Goal: Information Seeking & Learning: Learn about a topic

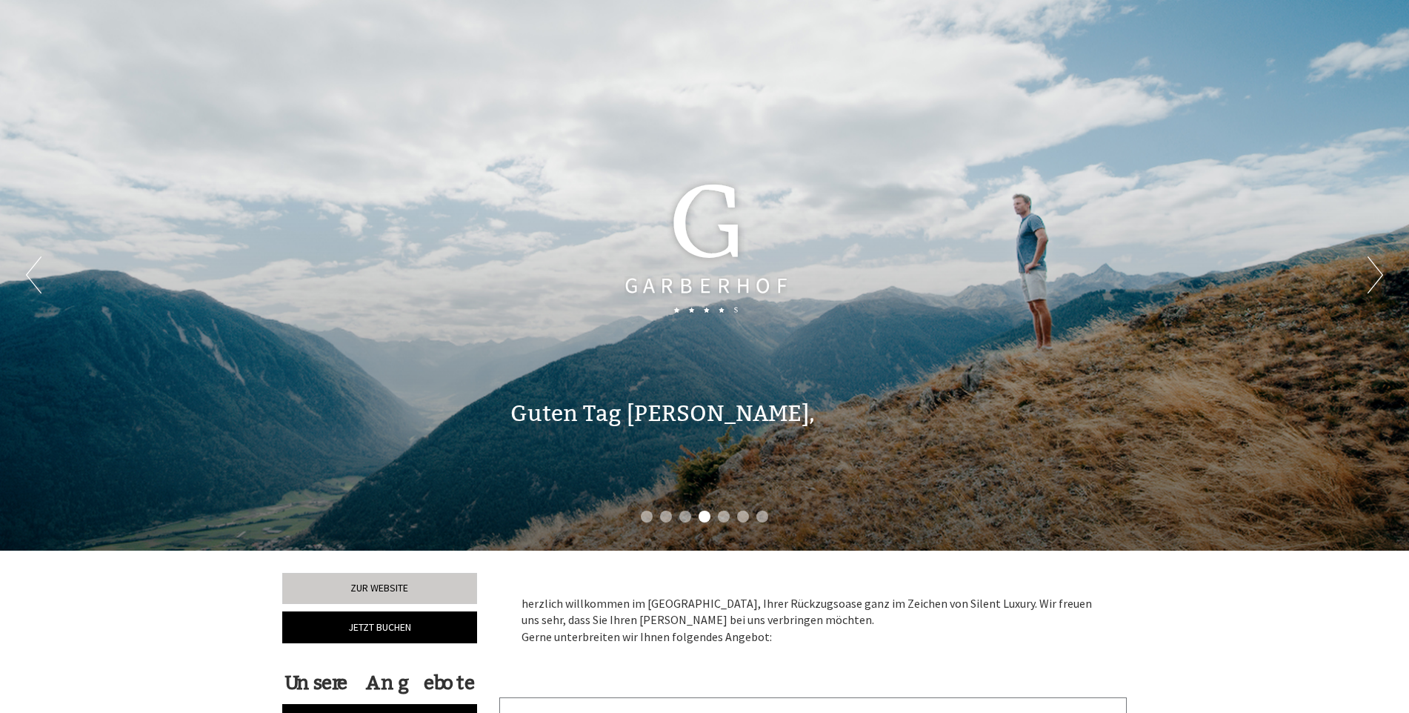
click at [1376, 275] on button "Next" at bounding box center [1376, 274] width 16 height 37
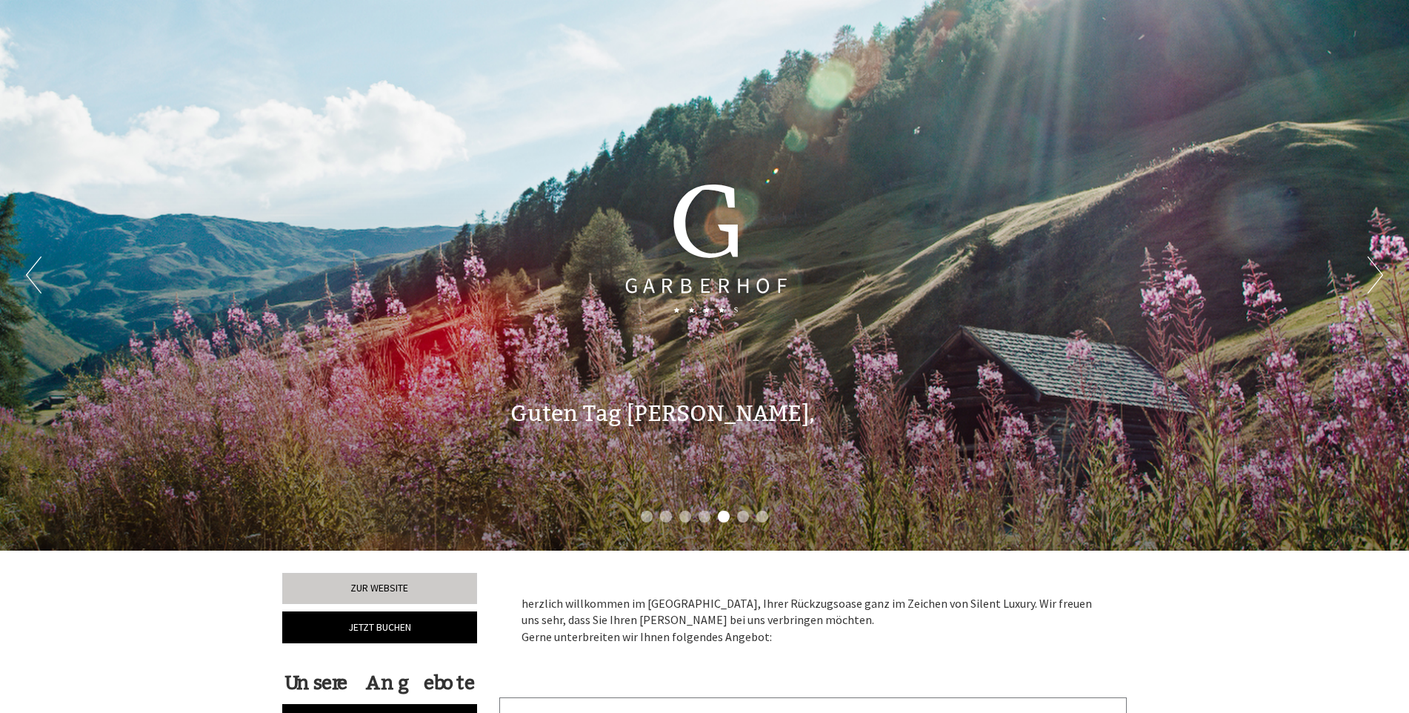
click at [1377, 276] on button "Next" at bounding box center [1376, 274] width 16 height 37
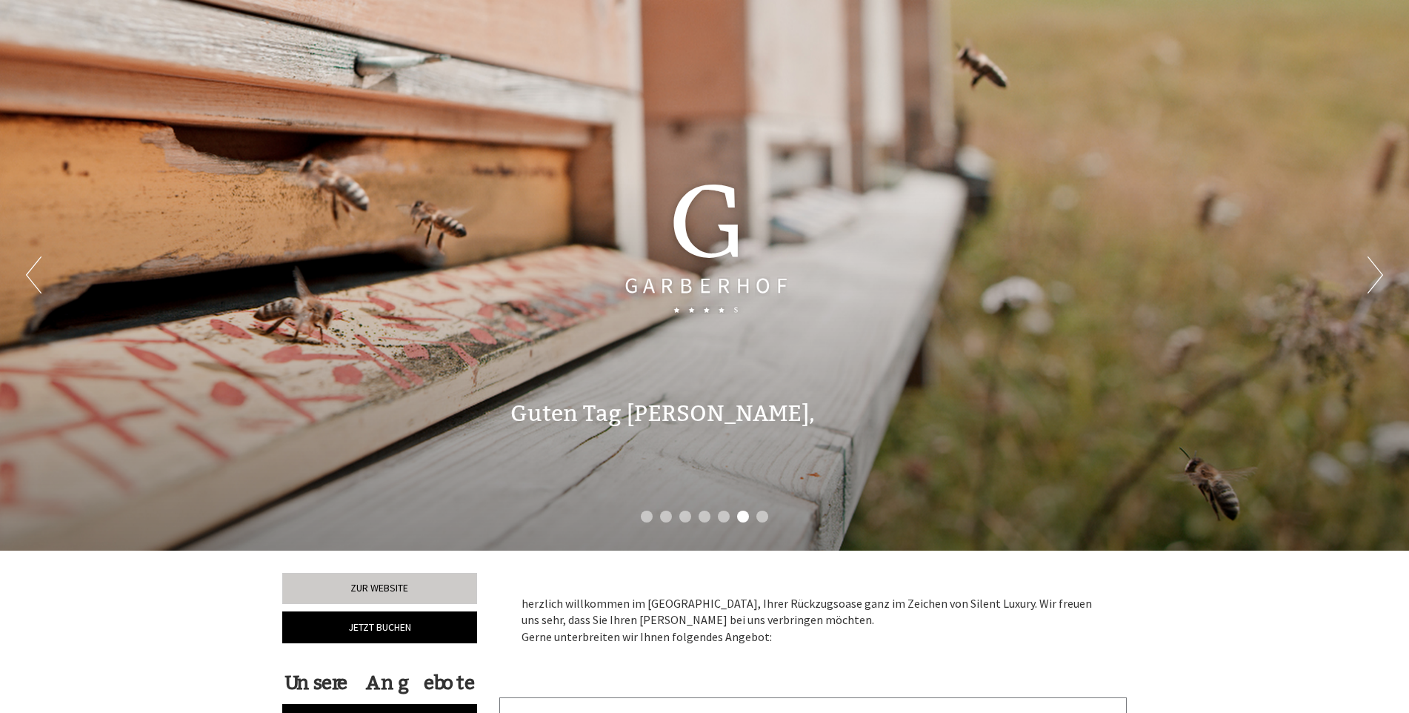
click at [1378, 277] on button "Next" at bounding box center [1376, 274] width 16 height 37
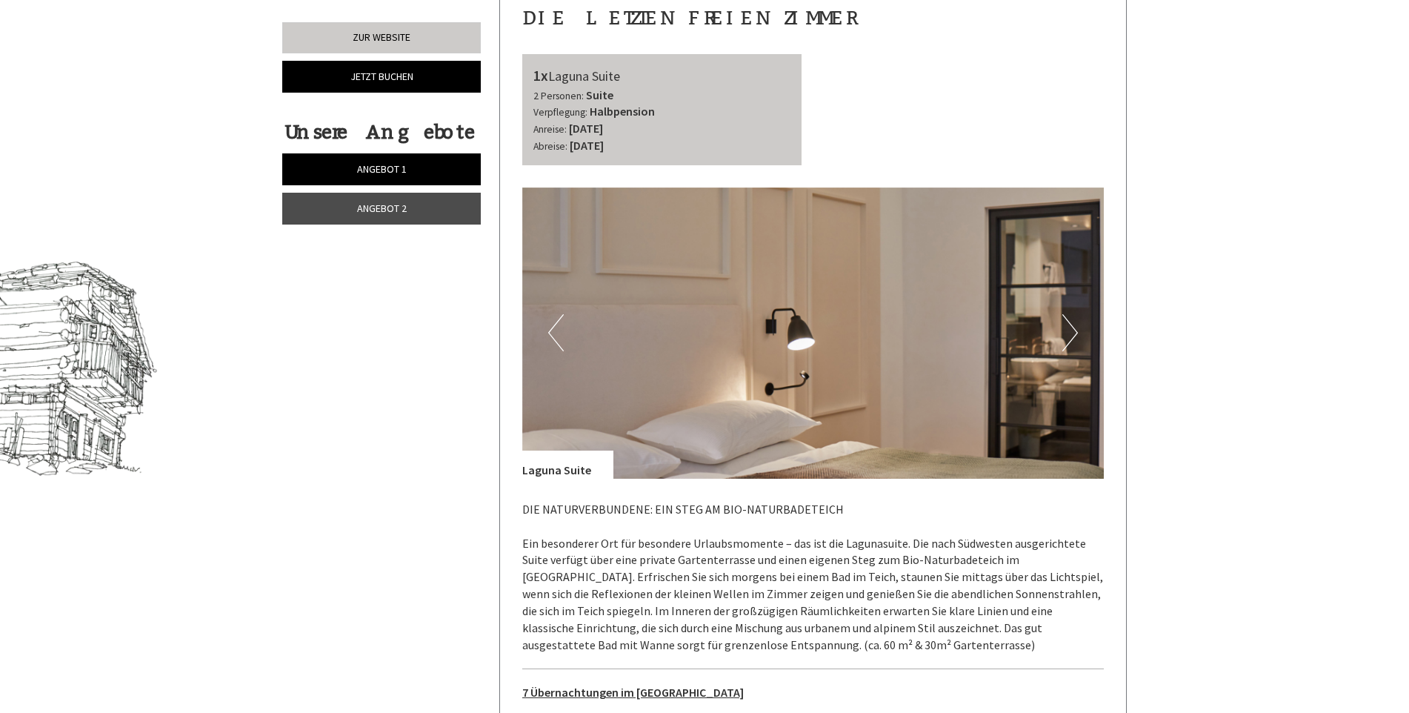
scroll to position [593, 0]
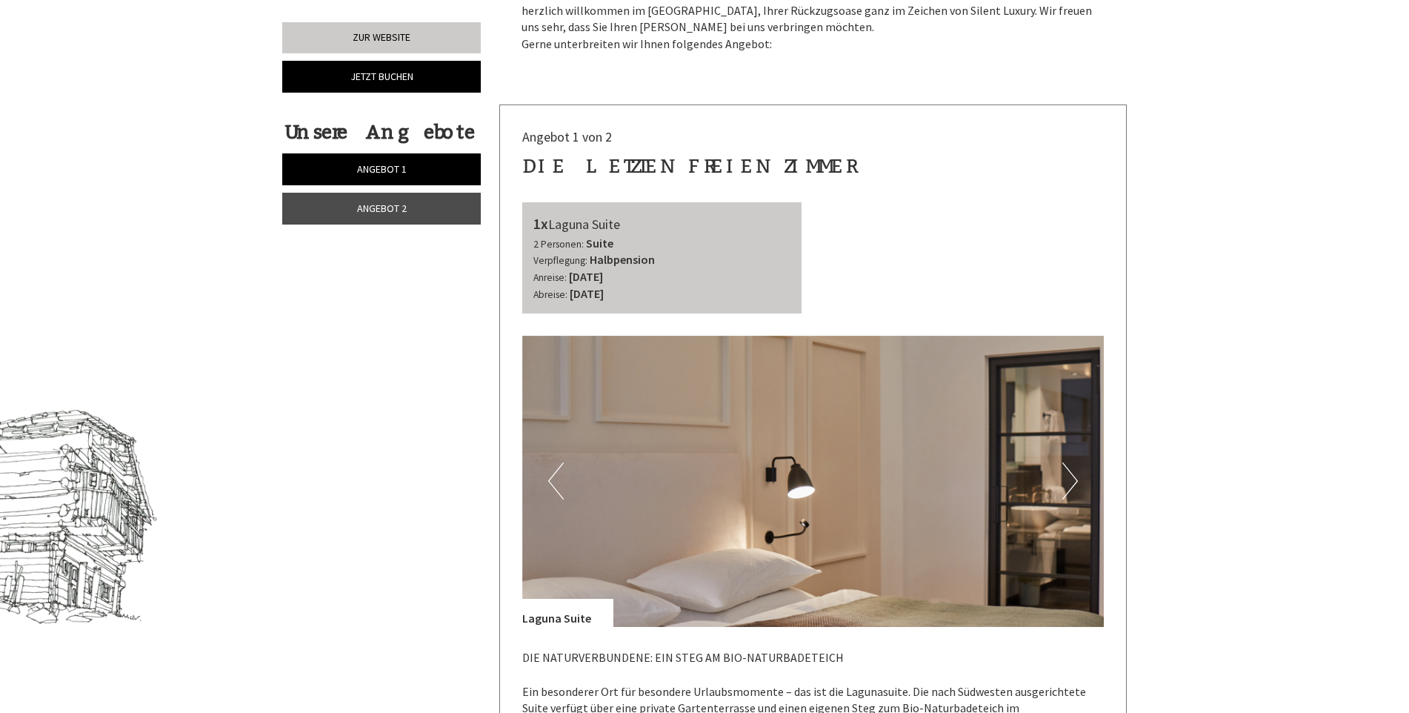
click at [1075, 477] on button "Next" at bounding box center [1070, 480] width 16 height 37
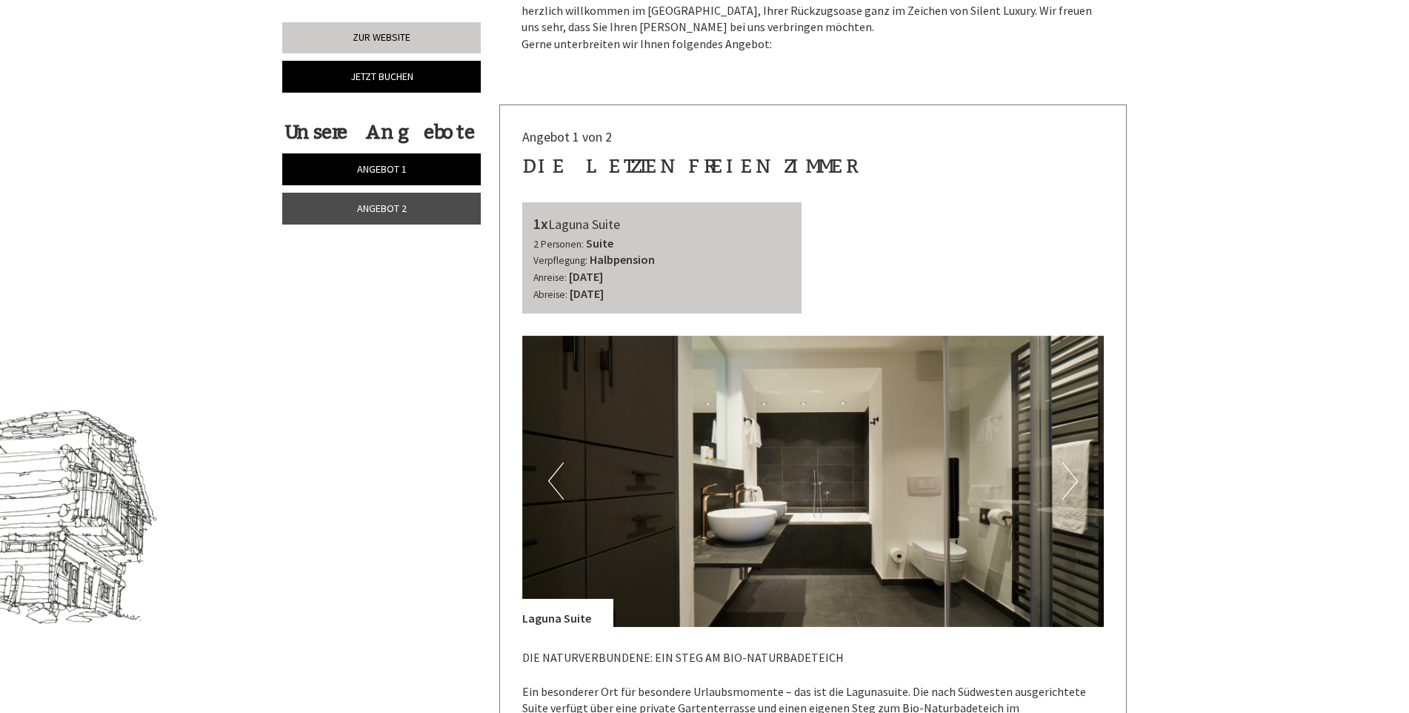
click at [1075, 477] on button "Next" at bounding box center [1070, 480] width 16 height 37
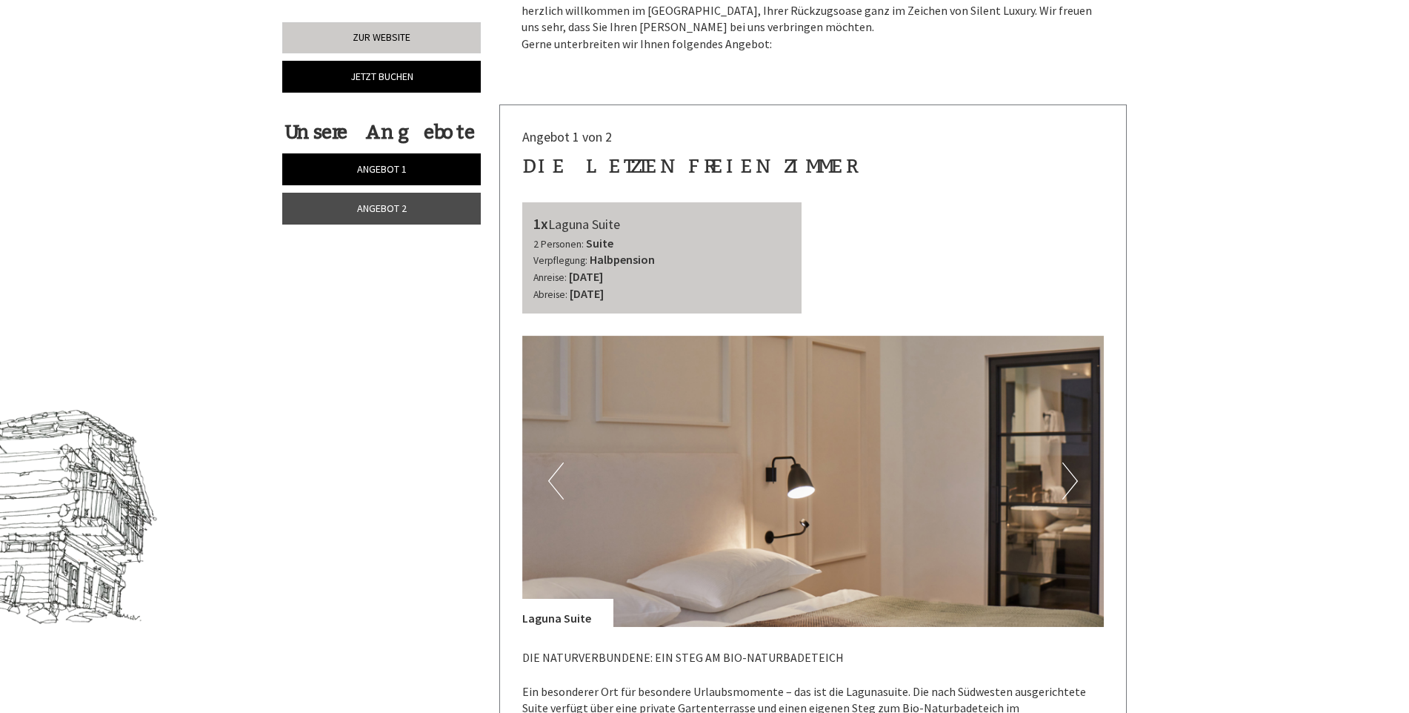
click at [1075, 477] on button "Next" at bounding box center [1070, 480] width 16 height 37
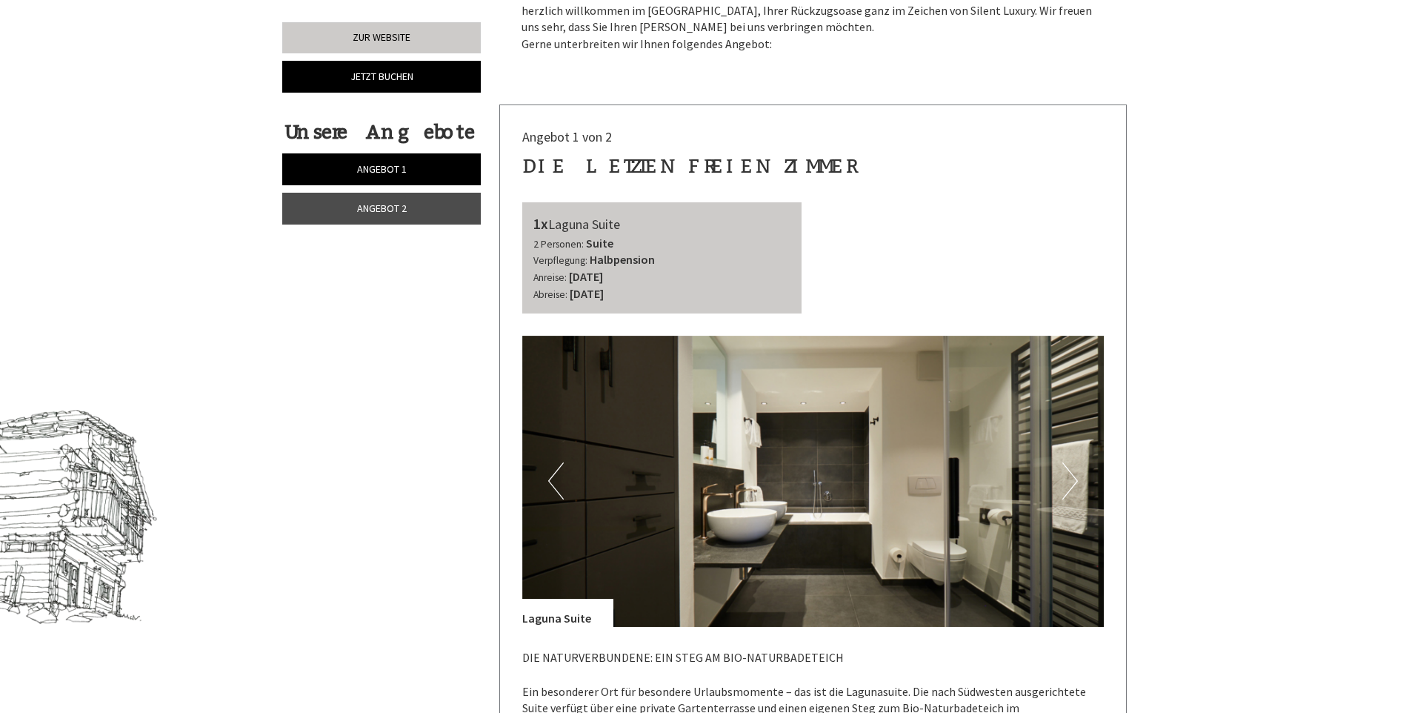
click at [1075, 477] on button "Next" at bounding box center [1070, 480] width 16 height 37
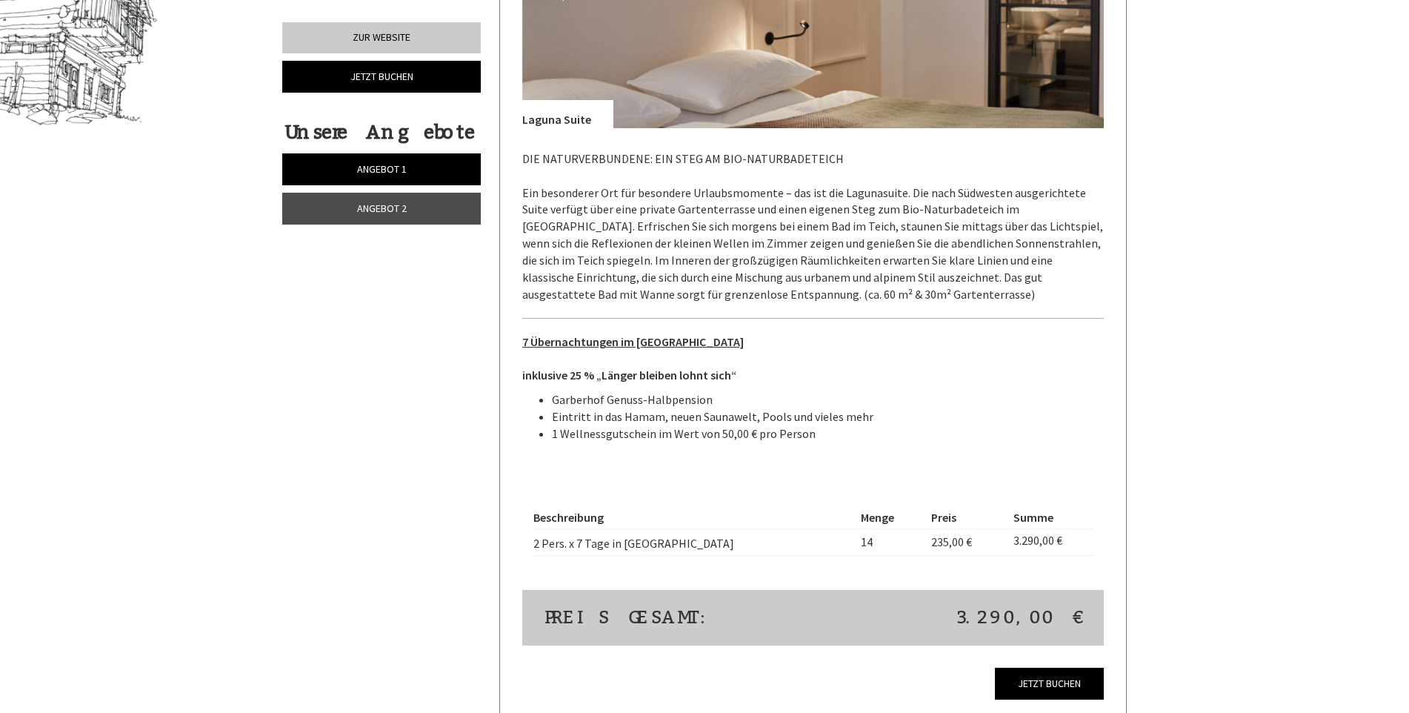
scroll to position [1185, 0]
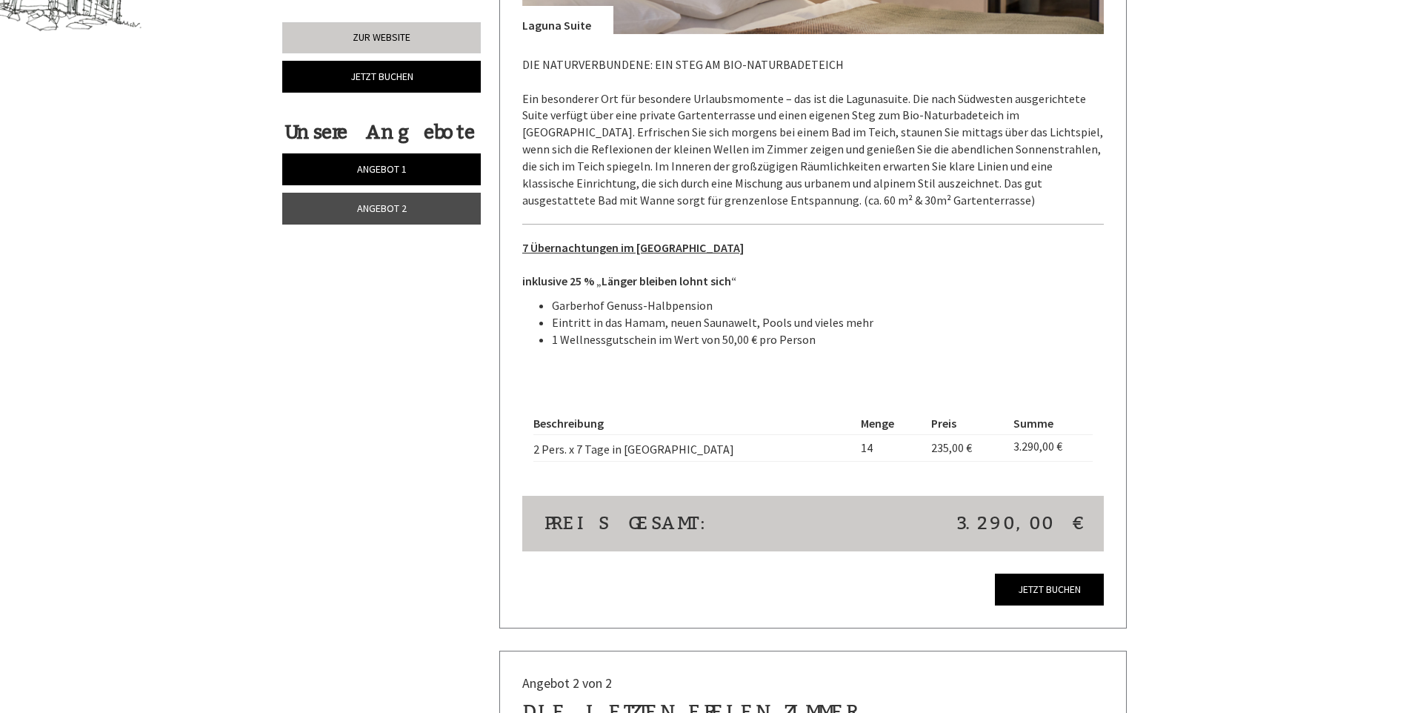
click at [370, 207] on span "Angebot 2" at bounding box center [382, 207] width 50 height 13
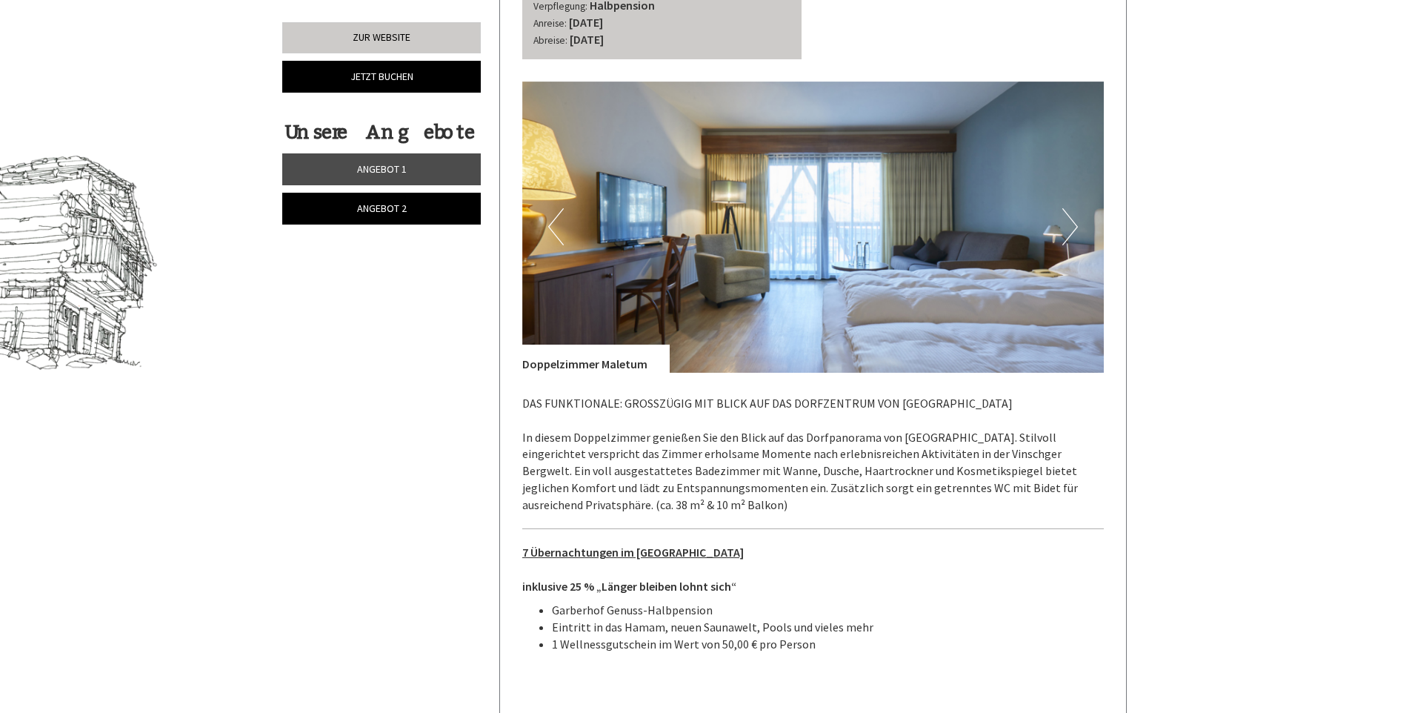
scroll to position [845, 0]
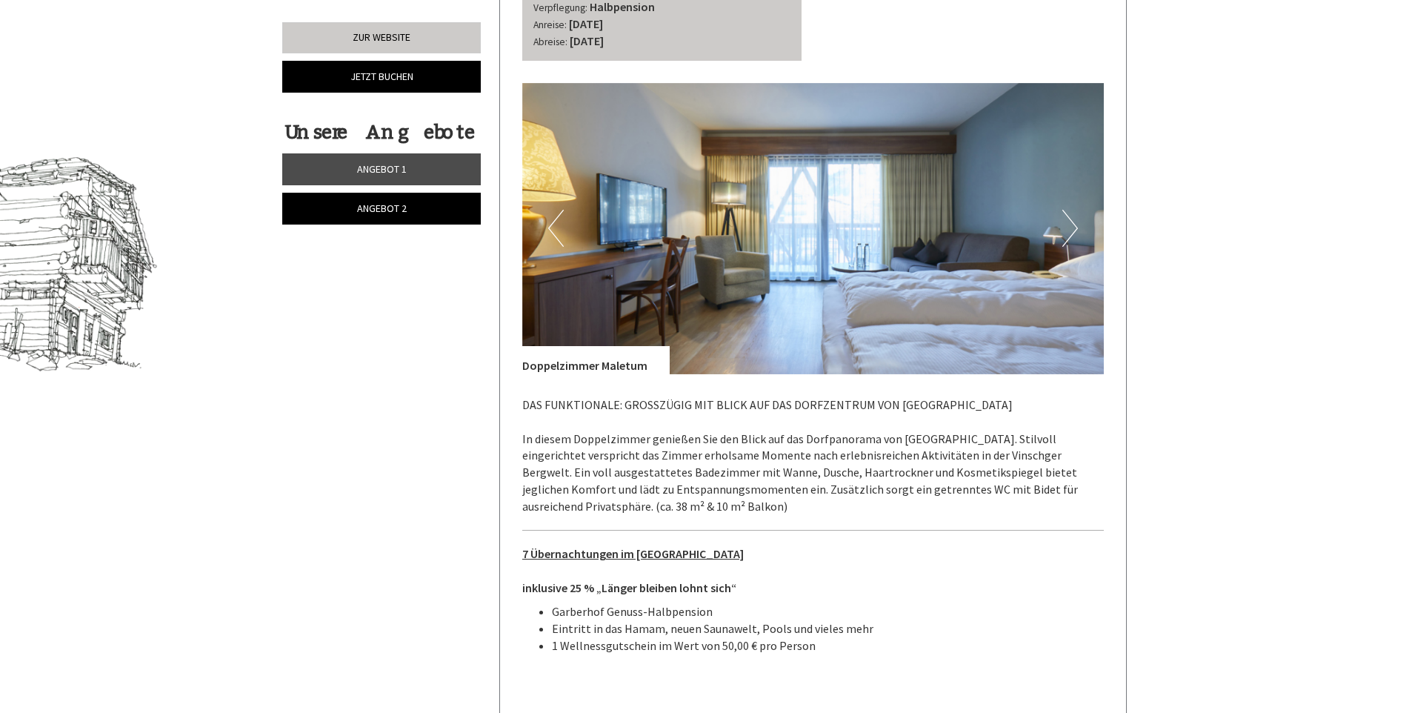
click at [1069, 221] on button "Next" at bounding box center [1070, 228] width 16 height 37
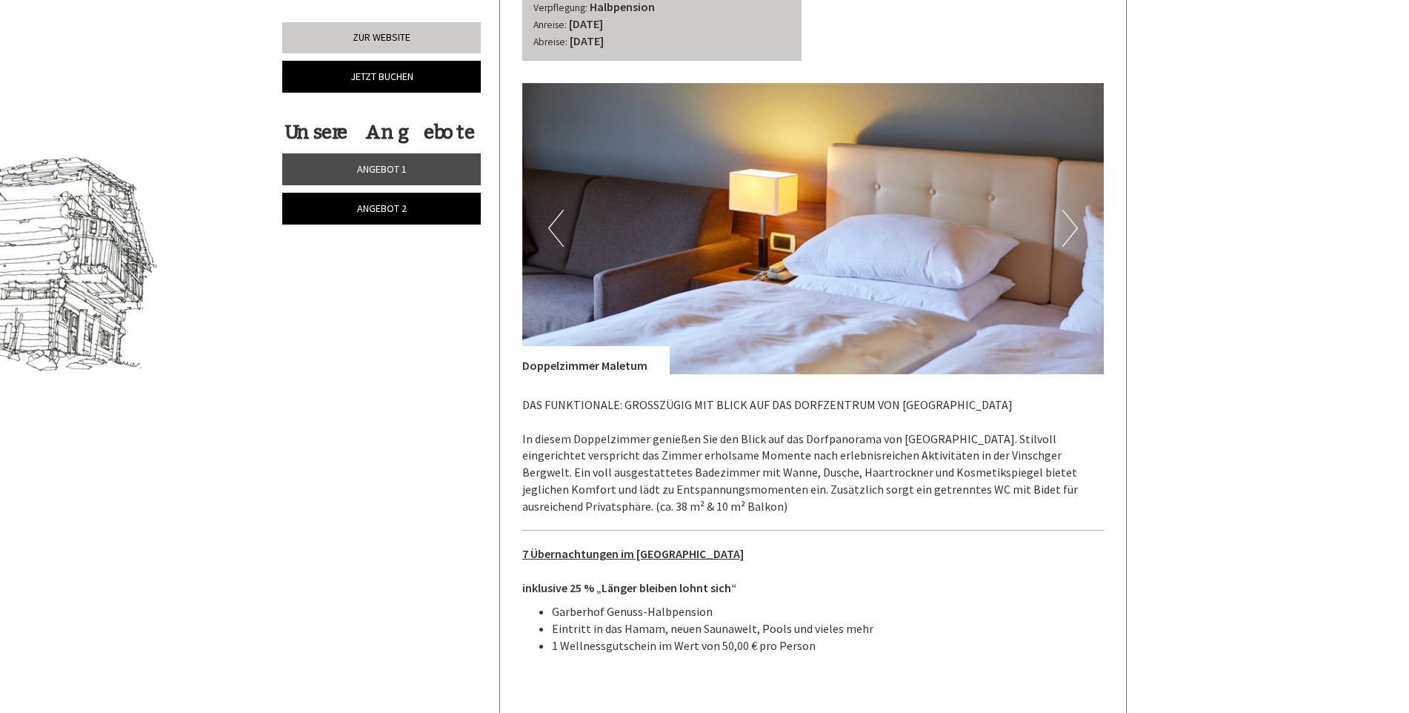
click at [1069, 221] on button "Next" at bounding box center [1070, 228] width 16 height 37
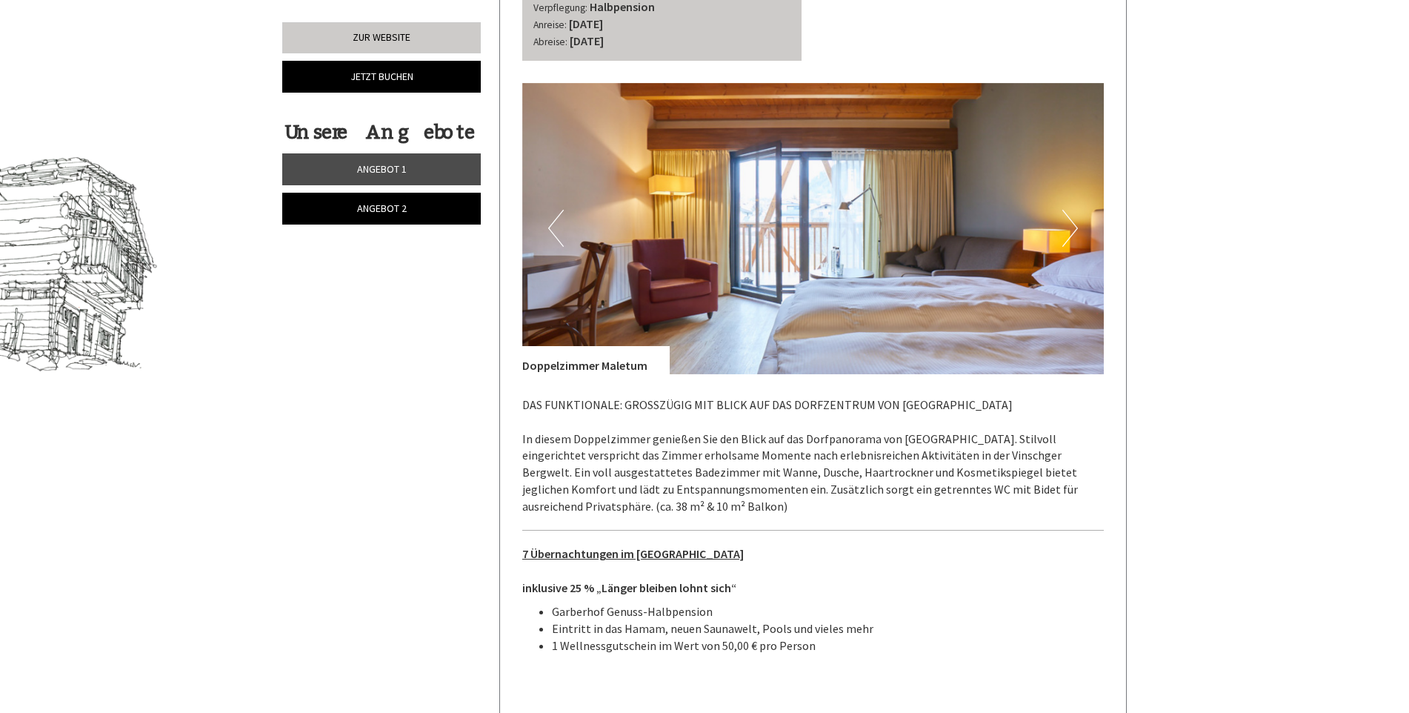
click at [1079, 221] on img at bounding box center [813, 228] width 582 height 291
click at [388, 167] on span "Angebot 1" at bounding box center [382, 168] width 50 height 13
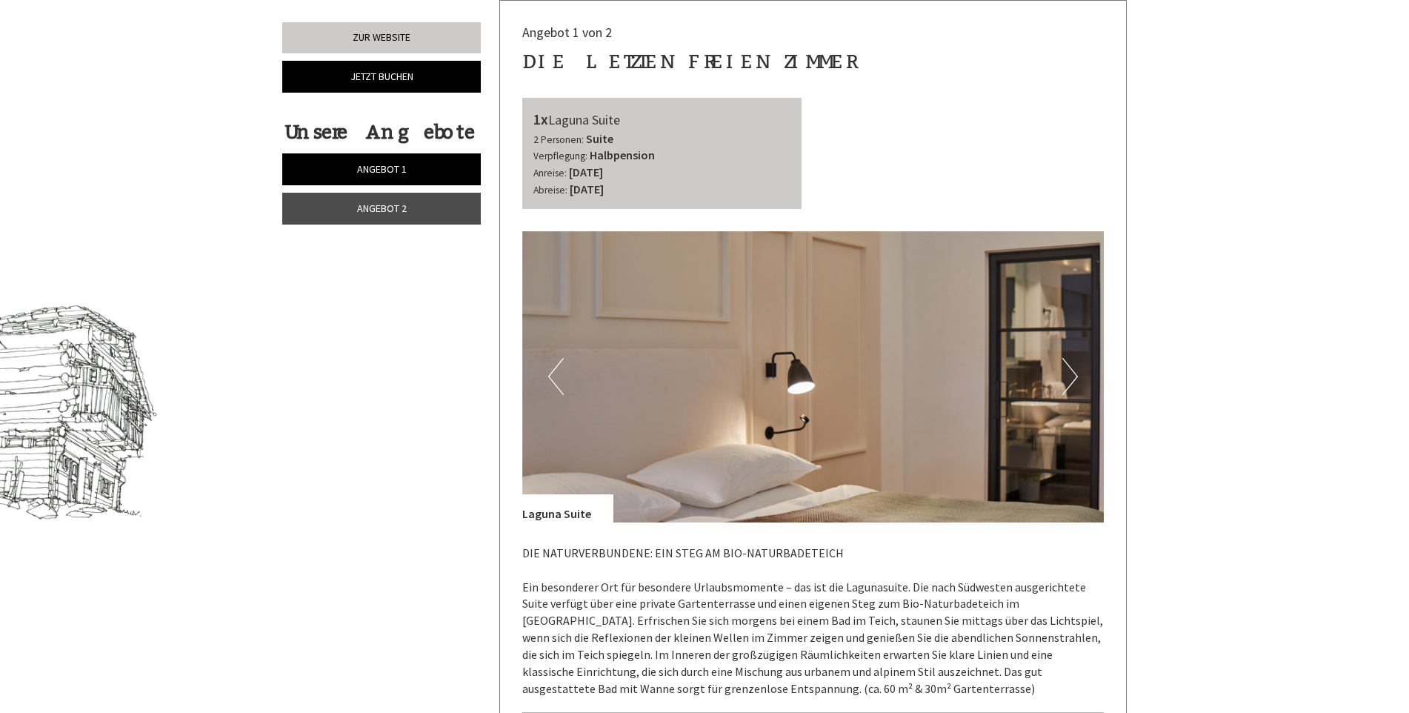
click at [1072, 370] on button "Next" at bounding box center [1070, 376] width 16 height 37
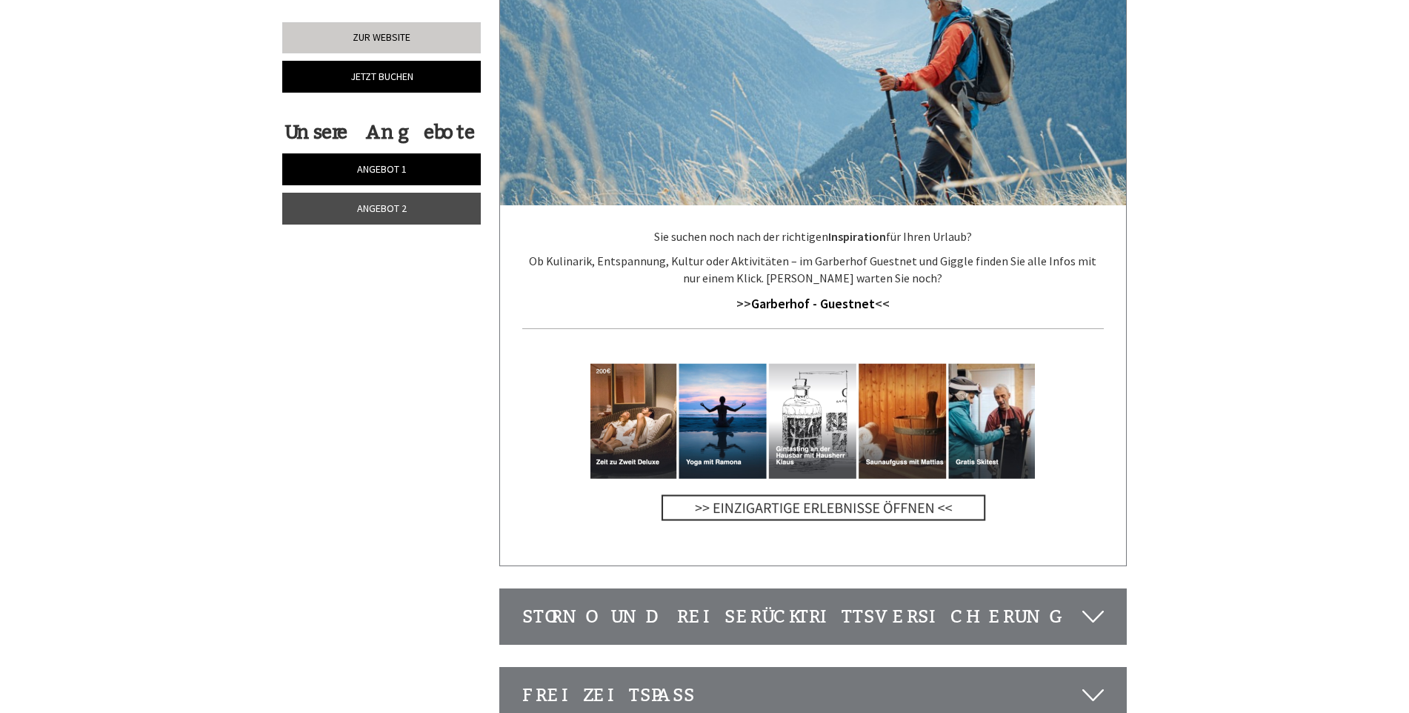
scroll to position [3216, 0]
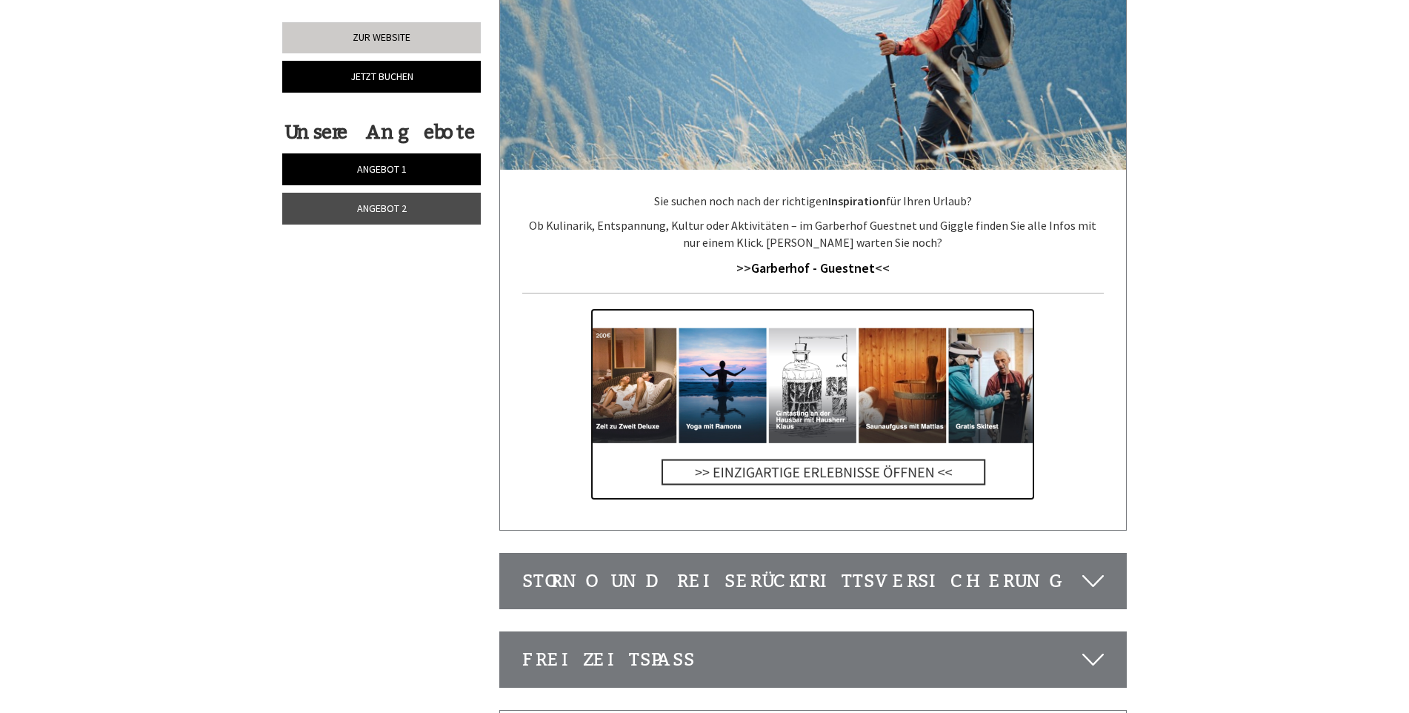
click at [804, 384] on img at bounding box center [812, 404] width 444 height 192
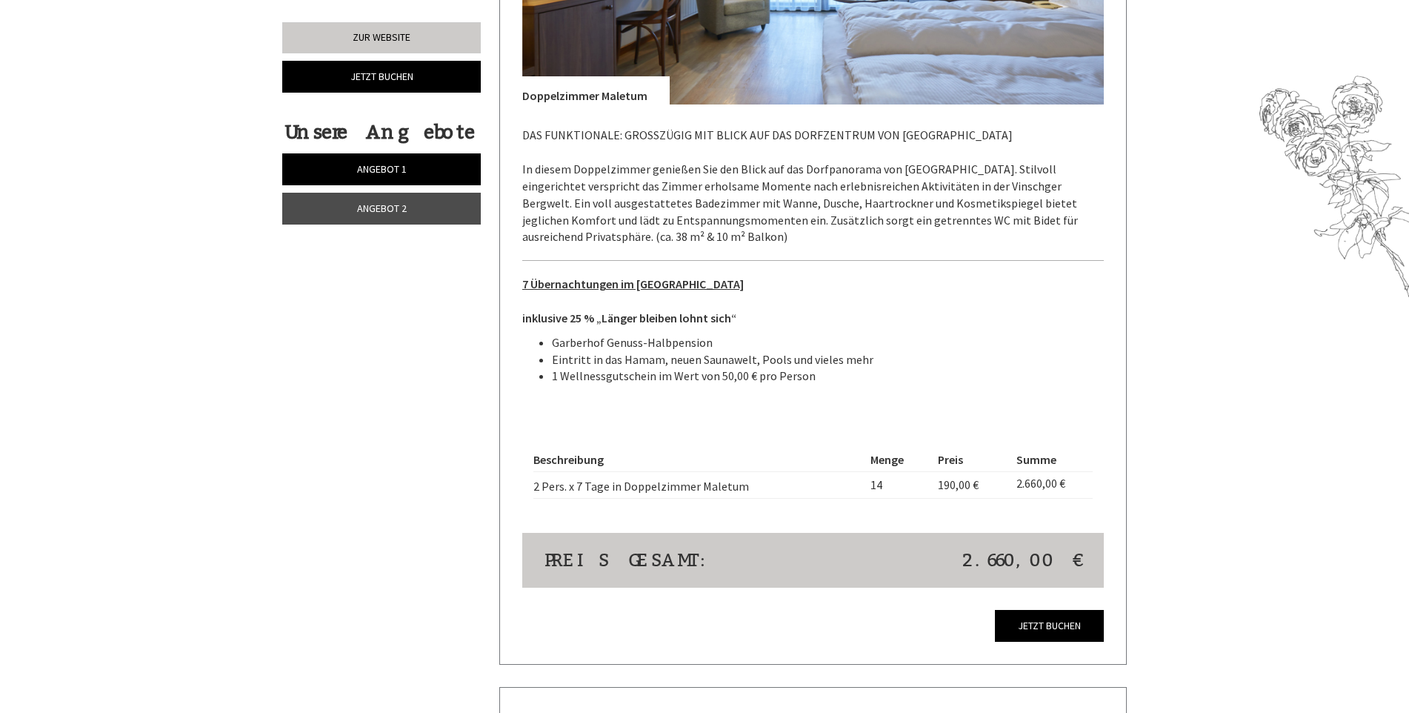
scroll to position [1734, 0]
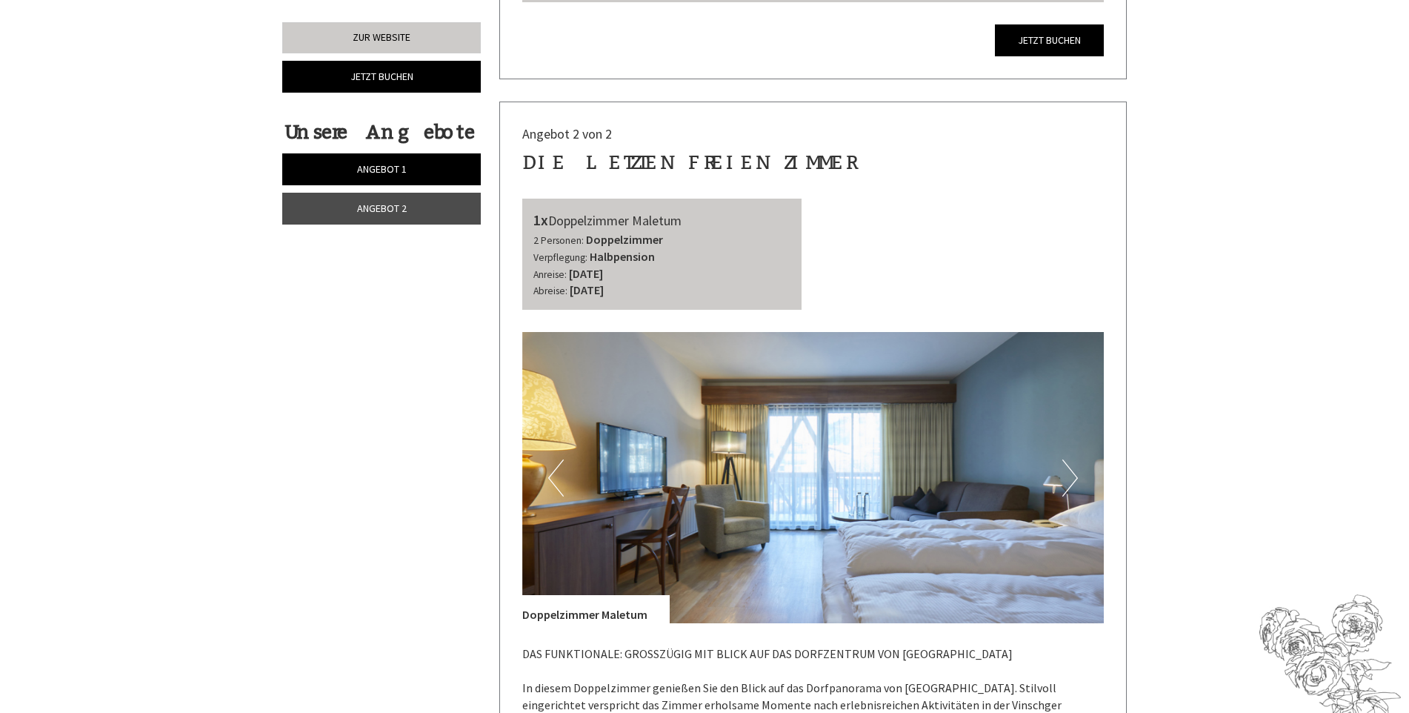
click at [398, 207] on span "Angebot 2" at bounding box center [382, 207] width 50 height 13
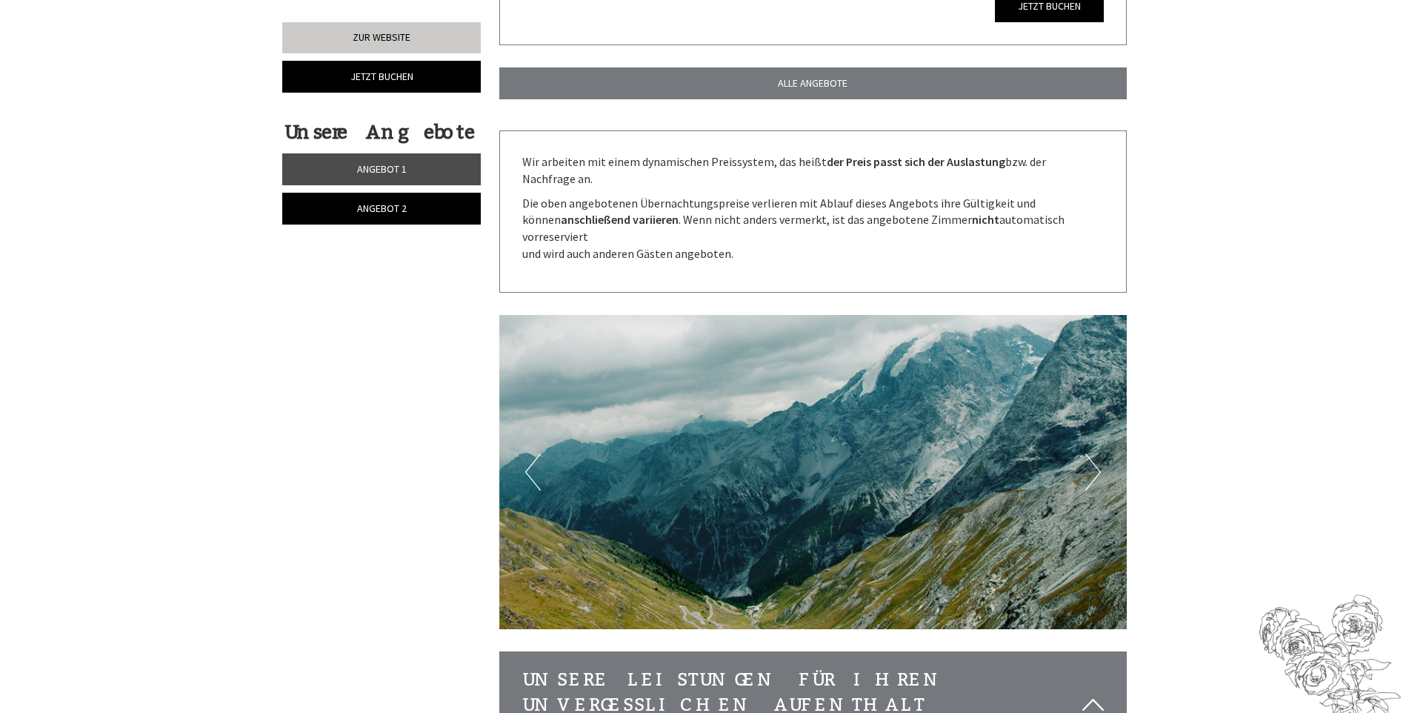
scroll to position [697, 0]
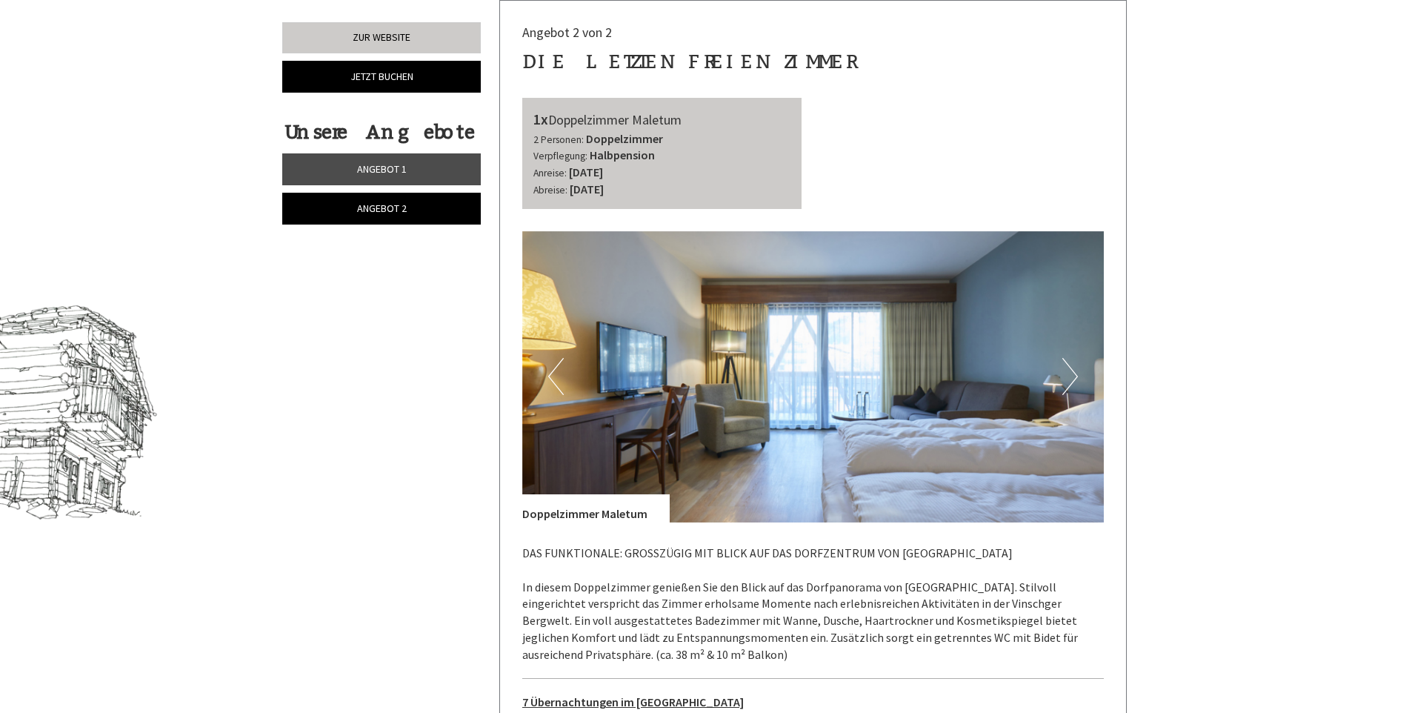
click at [379, 171] on span "Angebot 1" at bounding box center [382, 168] width 50 height 13
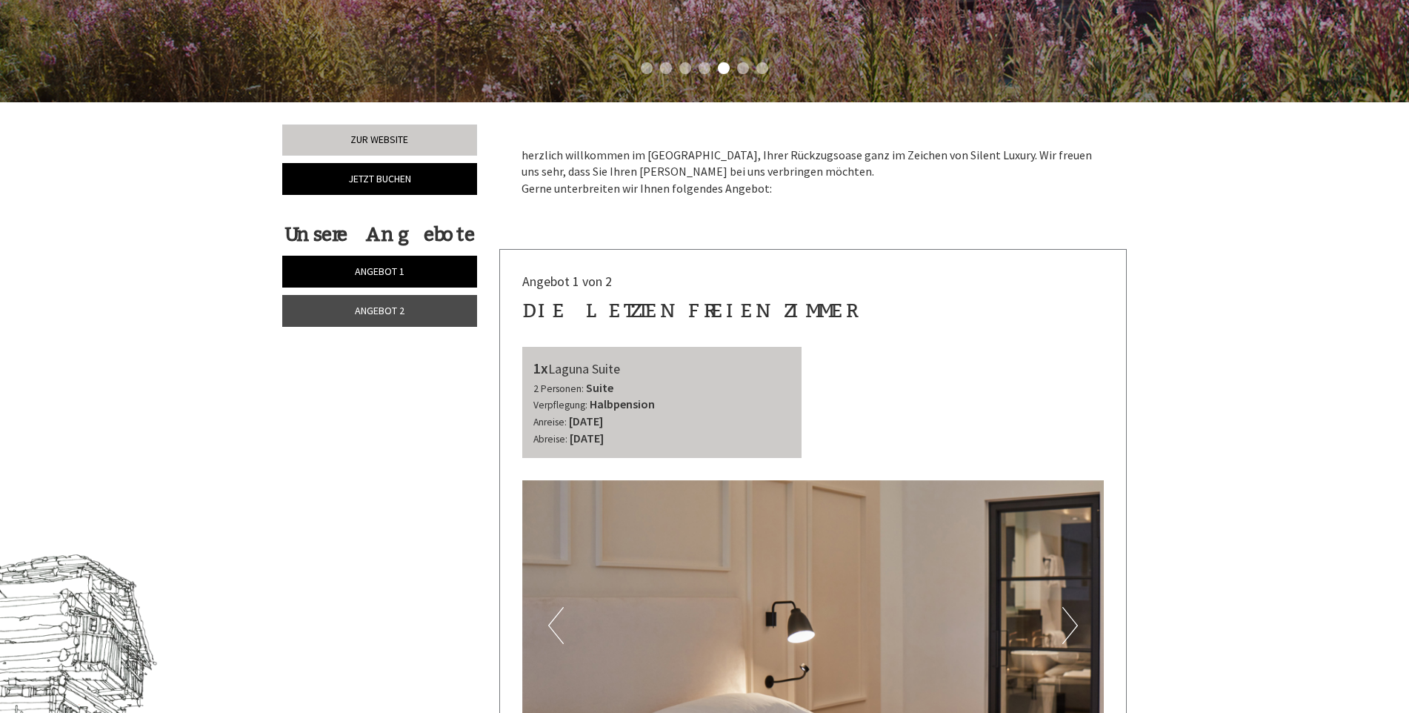
scroll to position [179, 0]
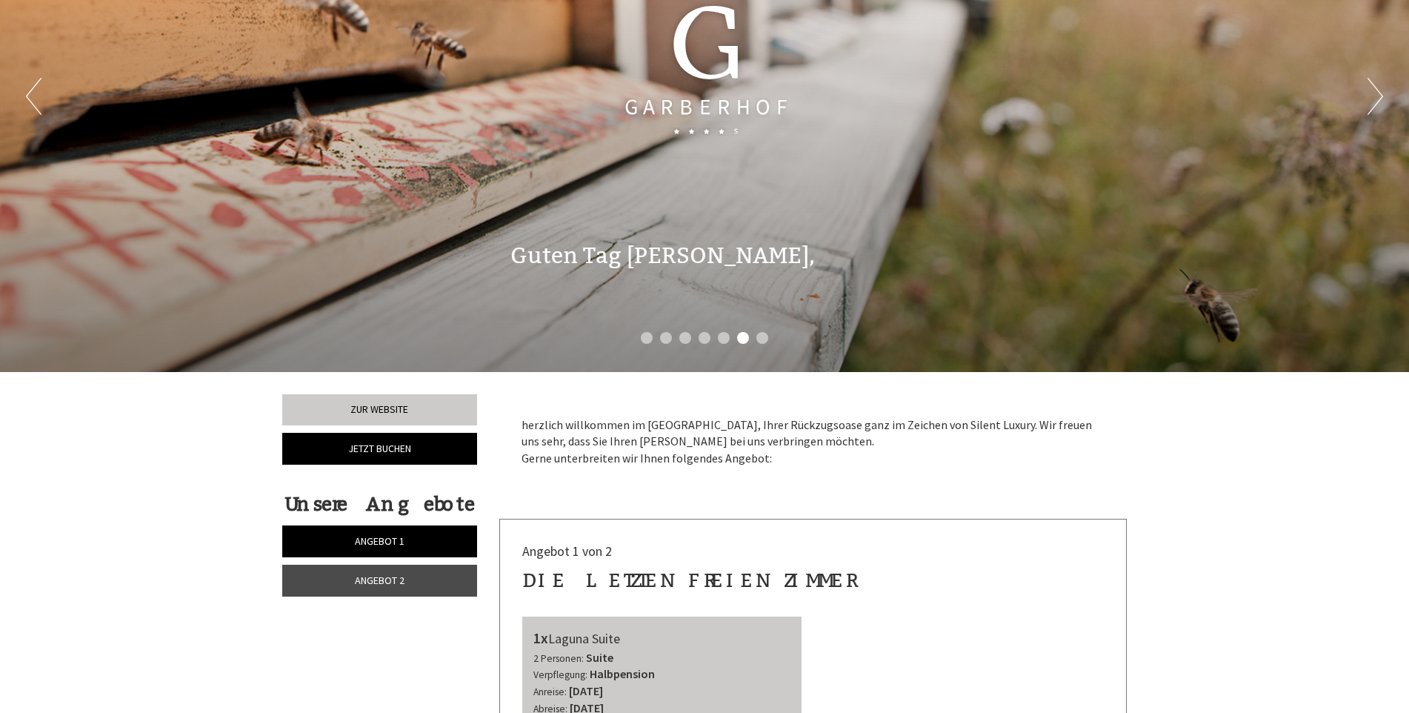
click at [1376, 96] on button "Next" at bounding box center [1376, 96] width 16 height 37
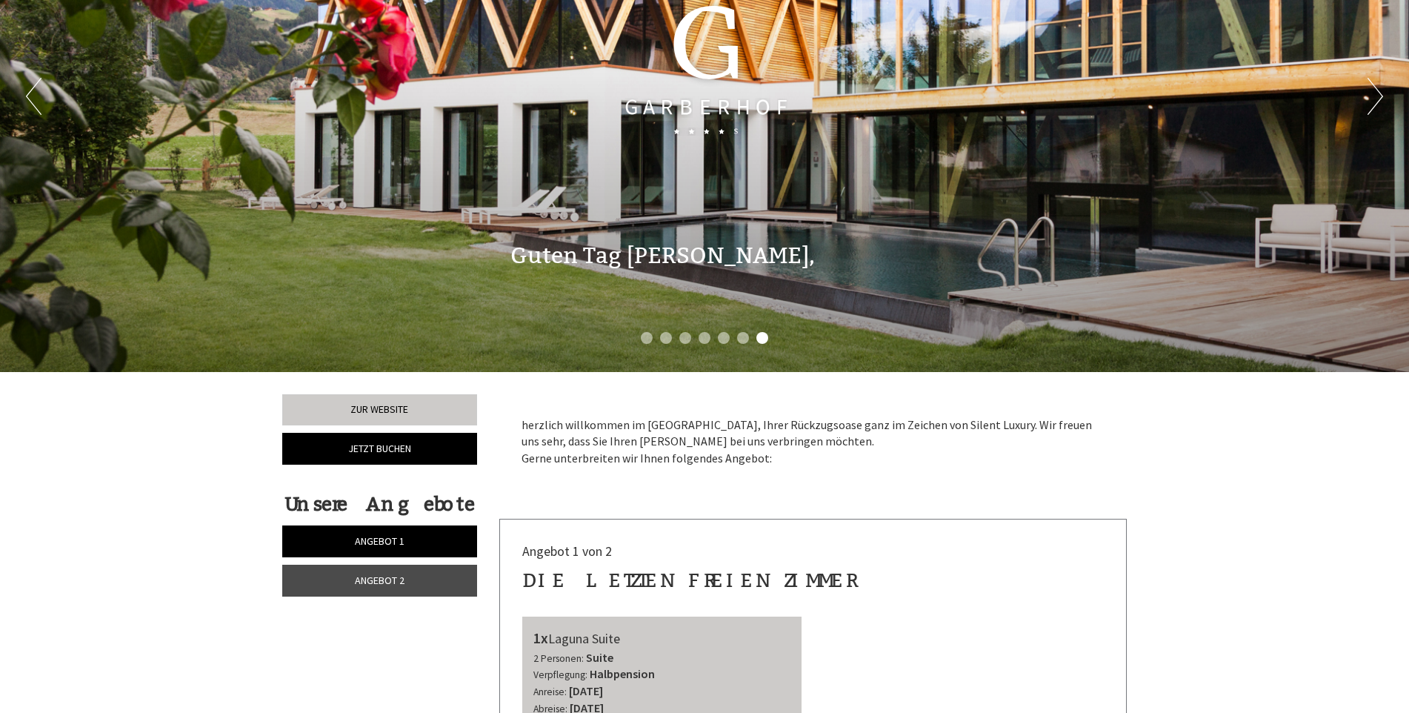
click at [1376, 96] on button "Next" at bounding box center [1376, 96] width 16 height 37
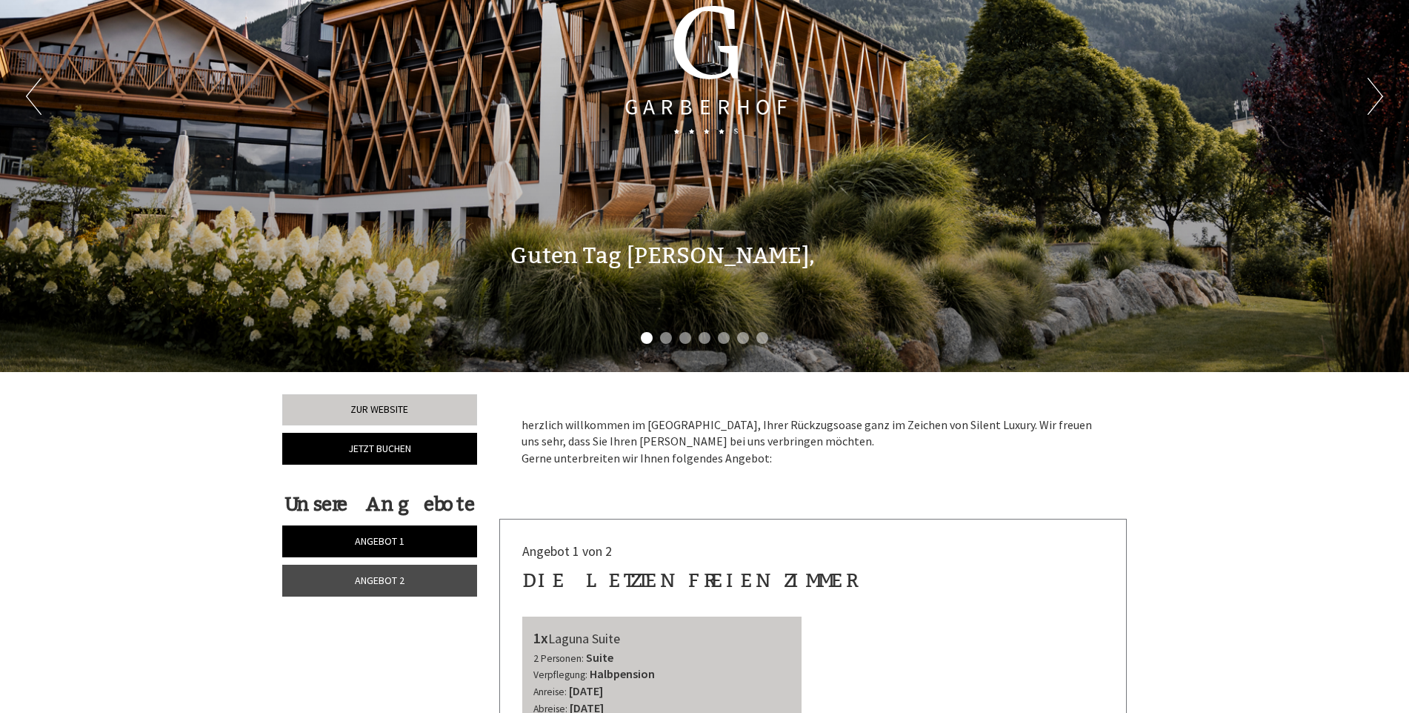
click at [1376, 96] on button "Next" at bounding box center [1376, 96] width 16 height 37
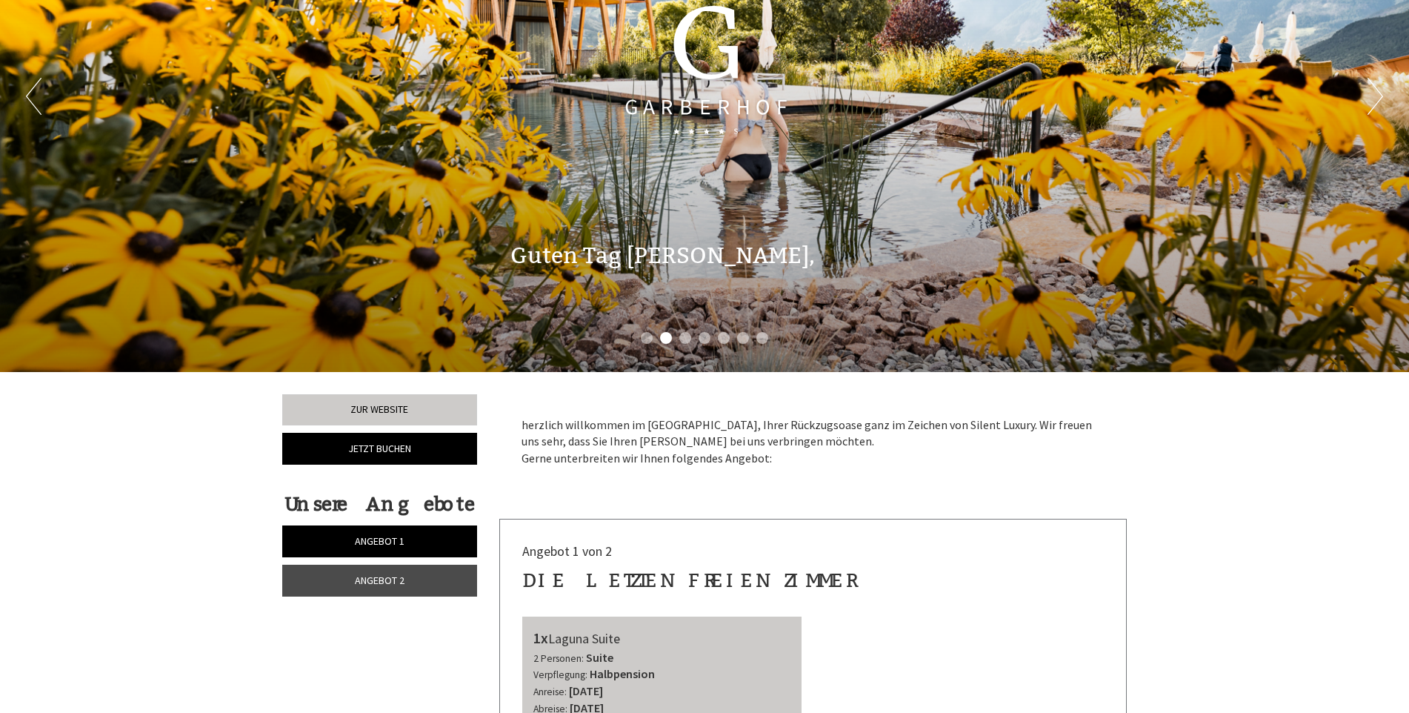
click at [1376, 96] on button "Next" at bounding box center [1376, 96] width 16 height 37
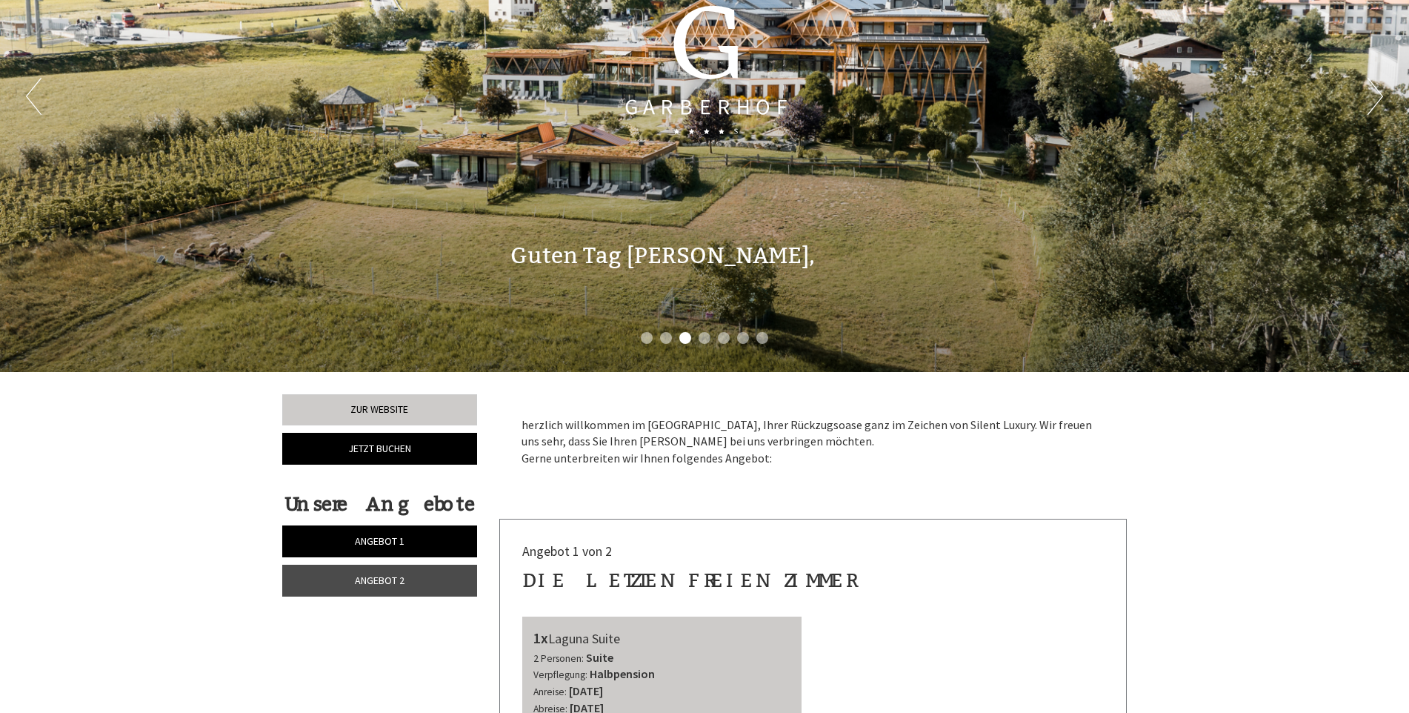
click at [1381, 96] on button "Next" at bounding box center [1376, 96] width 16 height 37
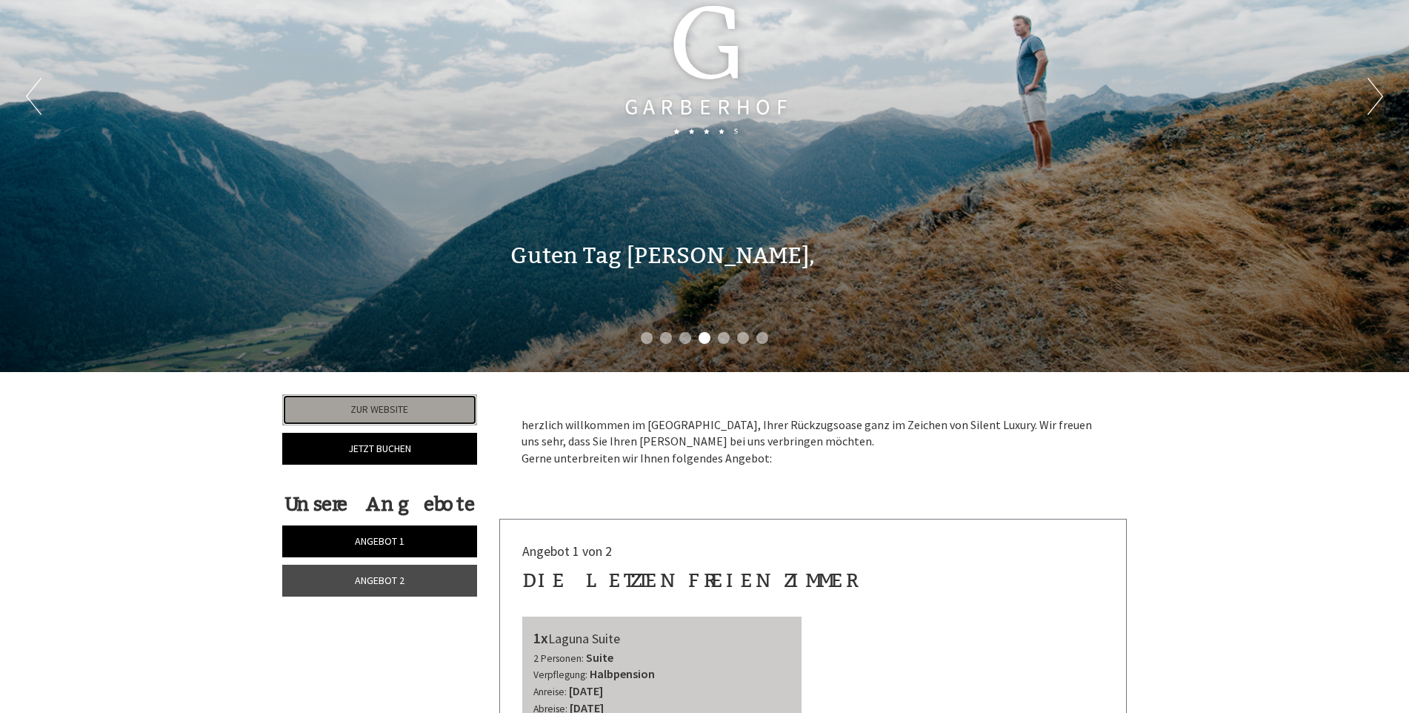
click at [424, 413] on link "Zur Website" at bounding box center [379, 409] width 195 height 31
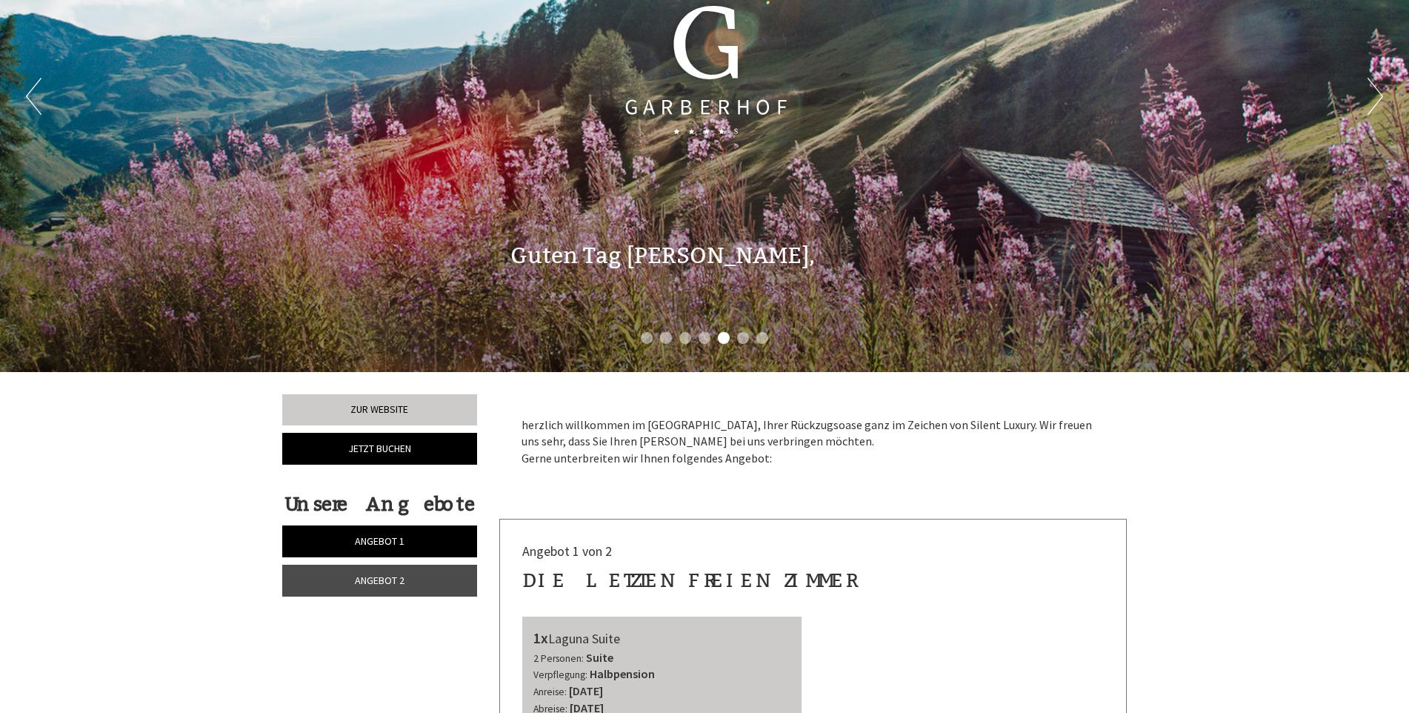
click at [439, 582] on link "Angebot 2" at bounding box center [379, 580] width 195 height 32
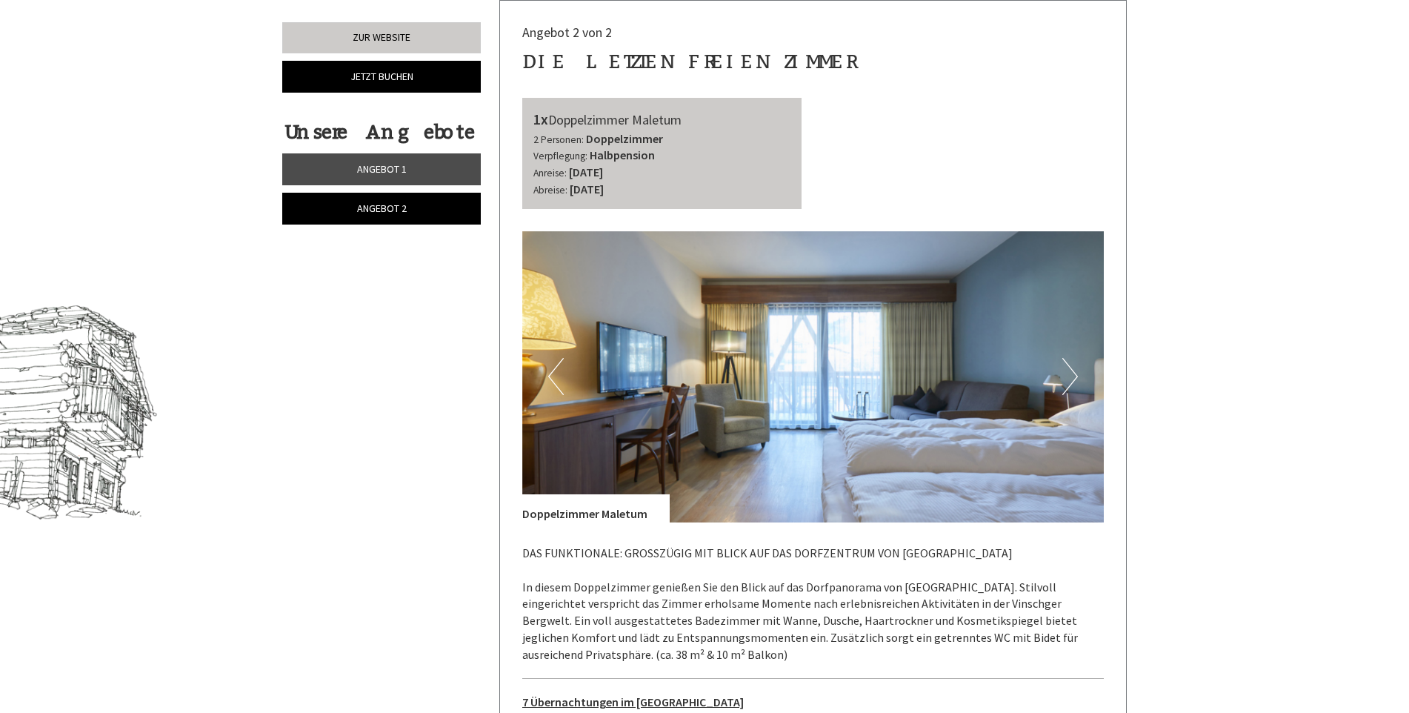
click at [359, 164] on span "Angebot 1" at bounding box center [382, 168] width 50 height 13
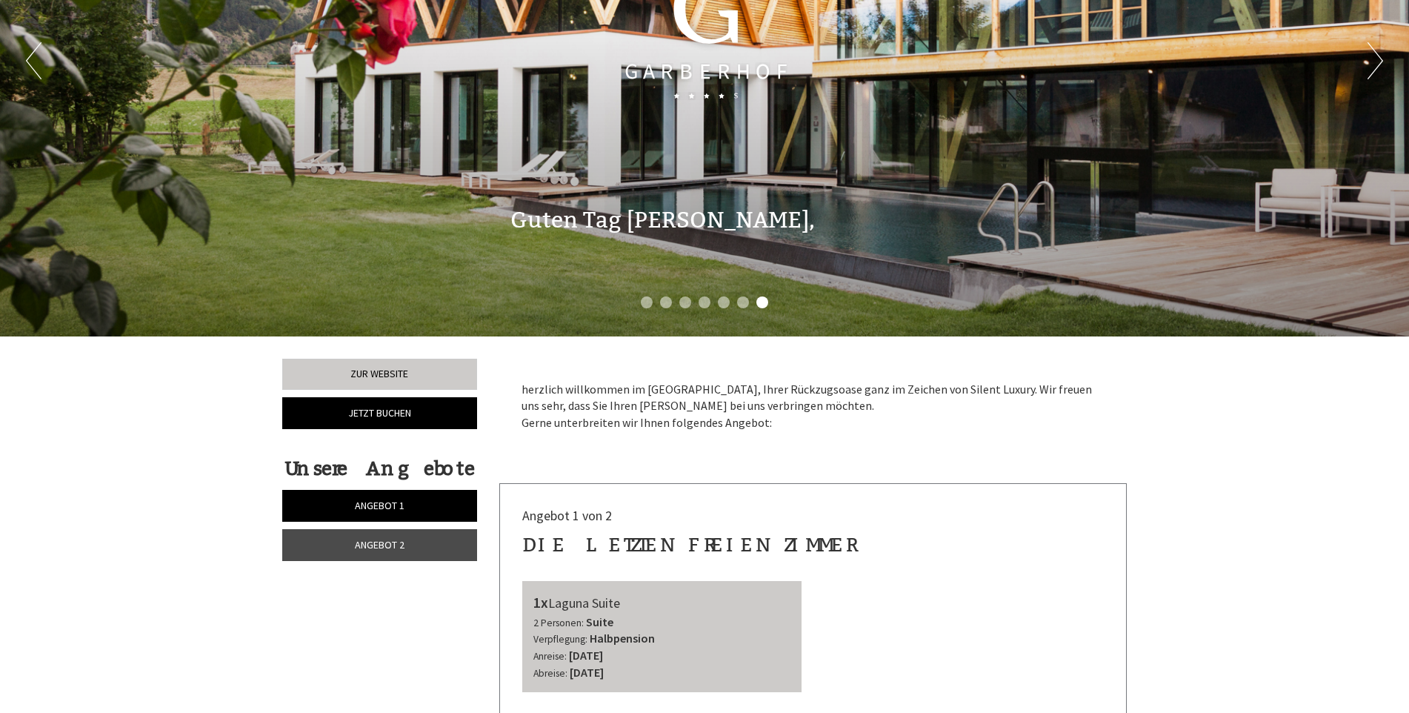
scroll to position [222, 0]
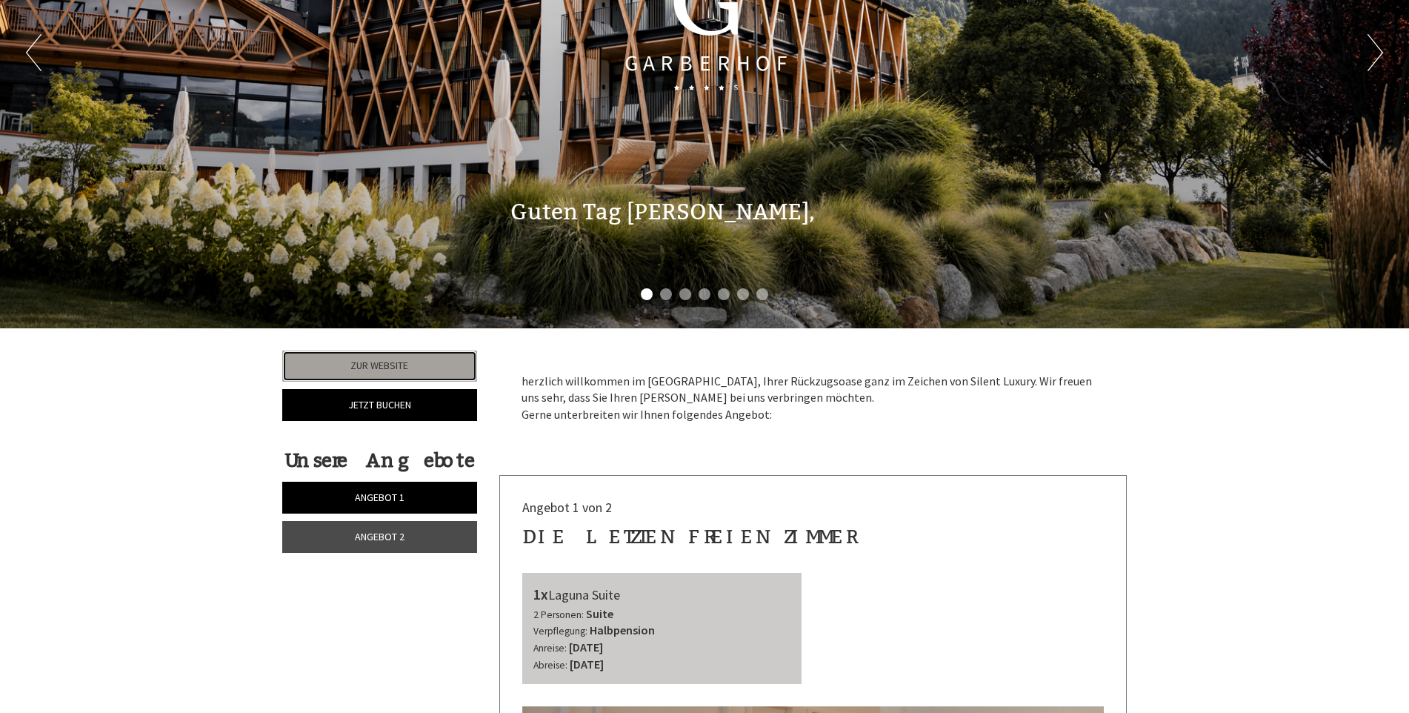
click at [385, 364] on link "Zur Website" at bounding box center [379, 365] width 195 height 31
